Goal: Entertainment & Leisure: Browse casually

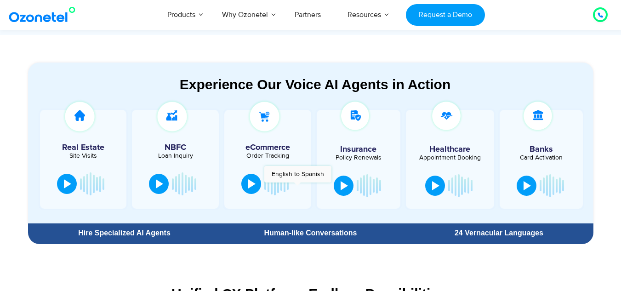
scroll to position [478, 0]
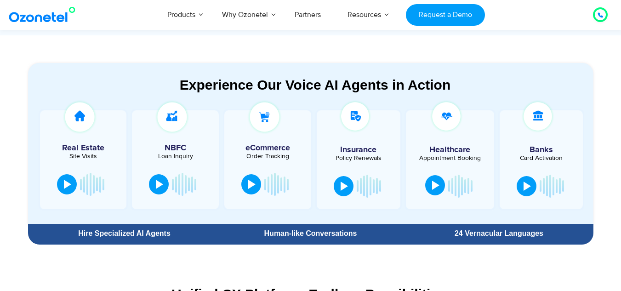
click at [437, 189] on div at bounding box center [435, 185] width 7 height 9
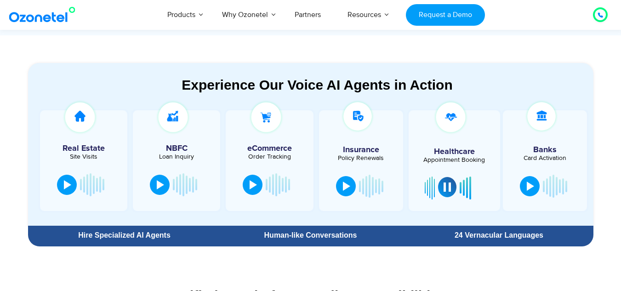
click at [447, 182] on button at bounding box center [447, 187] width 18 height 20
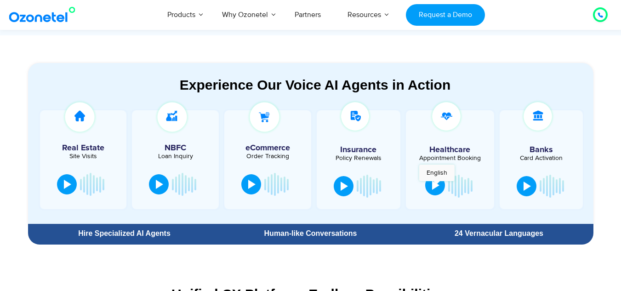
click at [437, 186] on div at bounding box center [435, 185] width 7 height 9
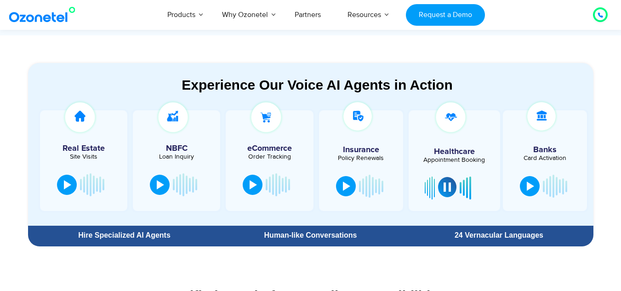
click at [448, 188] on div at bounding box center [447, 187] width 7 height 9
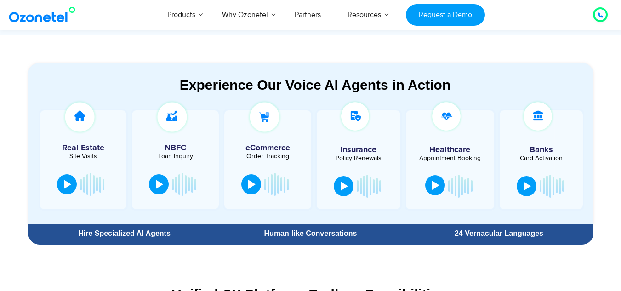
click at [435, 188] on div at bounding box center [435, 185] width 7 height 9
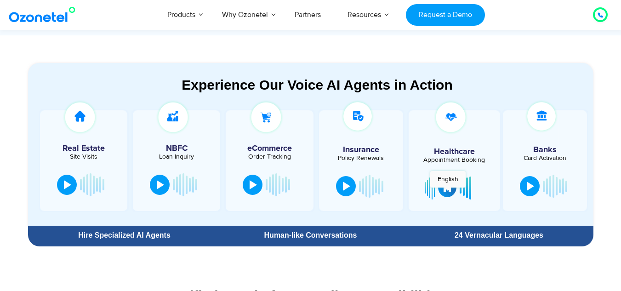
click at [448, 192] on button at bounding box center [447, 187] width 18 height 20
